Goal: Check status

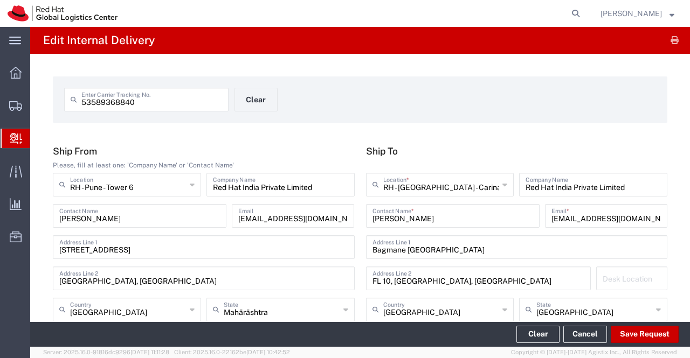
click at [38, 137] on span "Internal Delivery" at bounding box center [34, 139] width 9 height 22
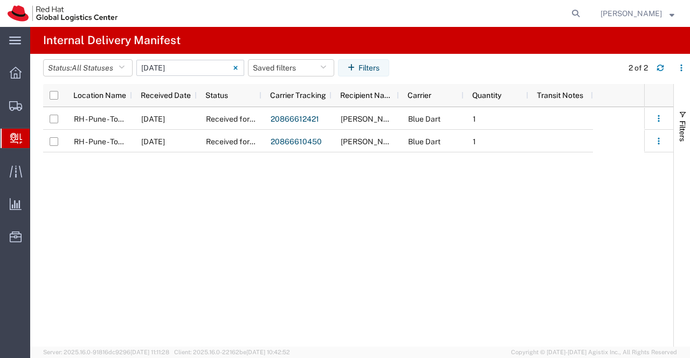
click at [203, 73] on input "[DATE] - [DATE]" at bounding box center [190, 68] width 108 height 16
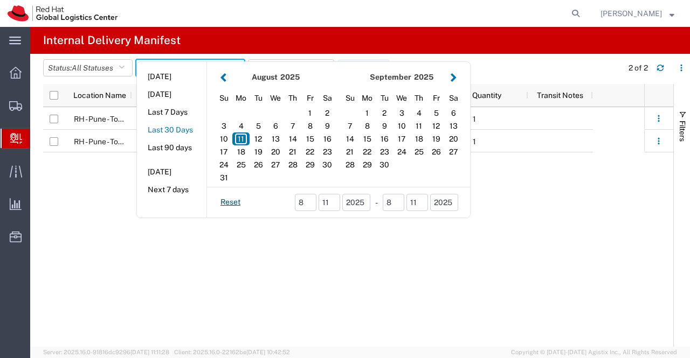
click at [184, 130] on button "Last 30 Days" at bounding box center [172, 130] width 70 height 17
type input "Last 30 Days"
type input "[DATE] - [DATE]"
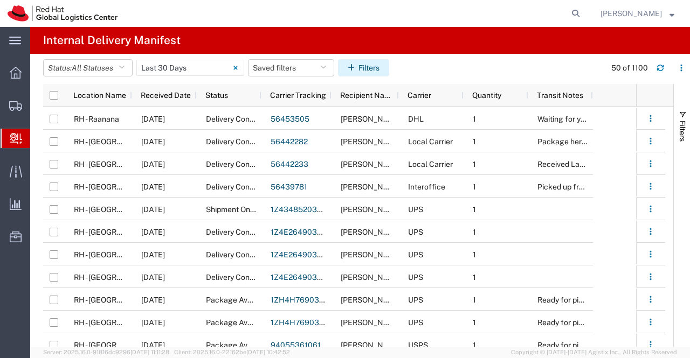
click at [366, 68] on button "Filters" at bounding box center [363, 67] width 51 height 17
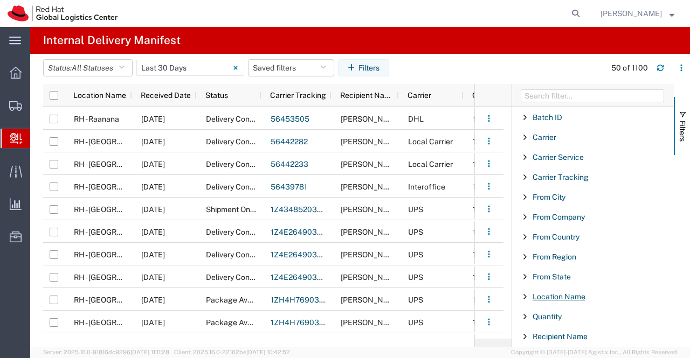
click at [556, 294] on span "Location Name" at bounding box center [558, 297] width 53 height 9
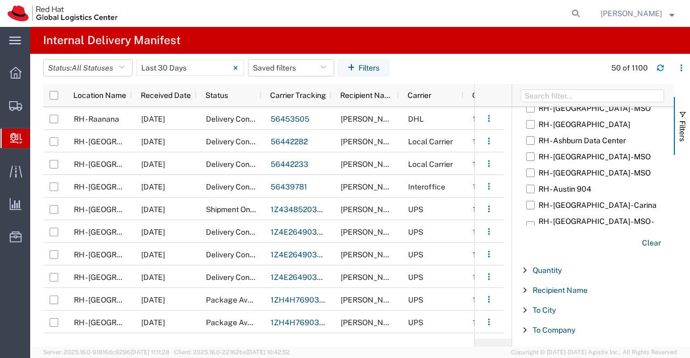
scroll to position [216, 0]
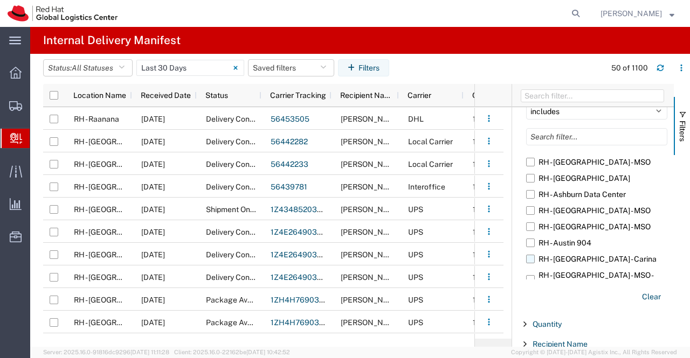
click at [530, 260] on label "RH - [GEOGRAPHIC_DATA] - Carina" at bounding box center [596, 259] width 141 height 16
click at [0, 0] on input "RH - [GEOGRAPHIC_DATA] - Carina" at bounding box center [0, 0] width 0 height 0
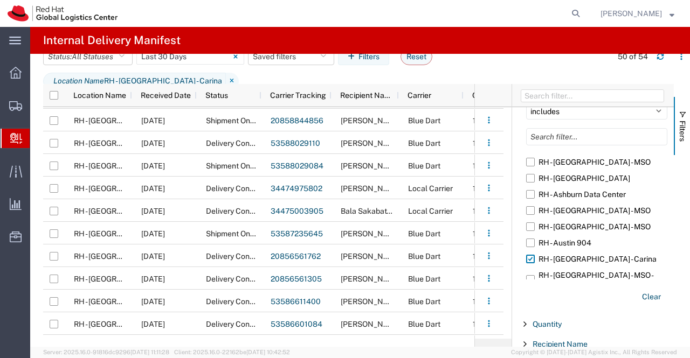
scroll to position [328, 0]
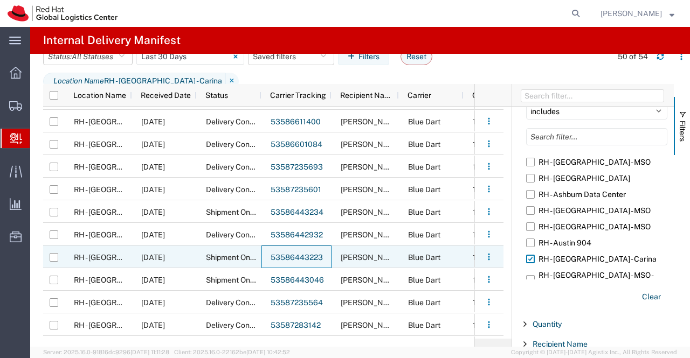
click at [283, 255] on link "53586443223" at bounding box center [297, 257] width 52 height 9
